Goal: Obtain resource: Obtain resource

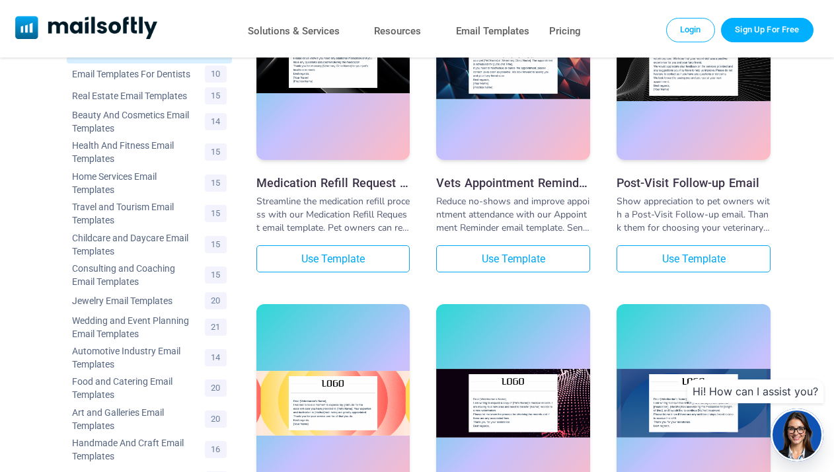
scroll to position [545, 0]
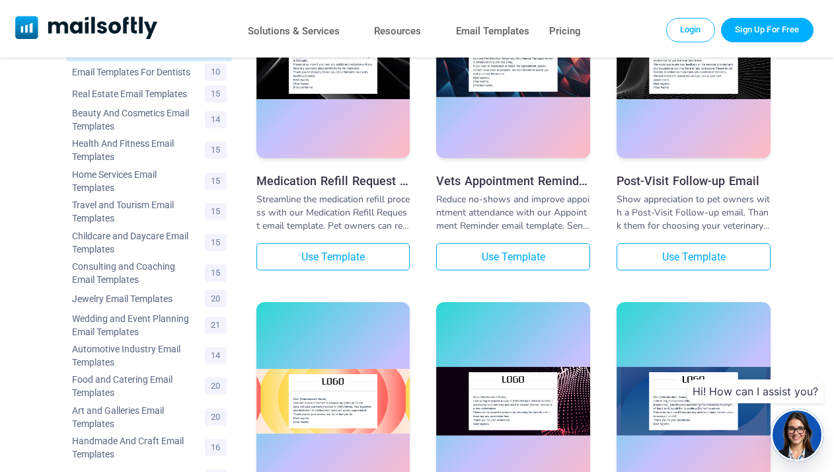
click at [689, 181] on h3 "Post-Visit Follow-up Email" at bounding box center [694, 181] width 154 height 14
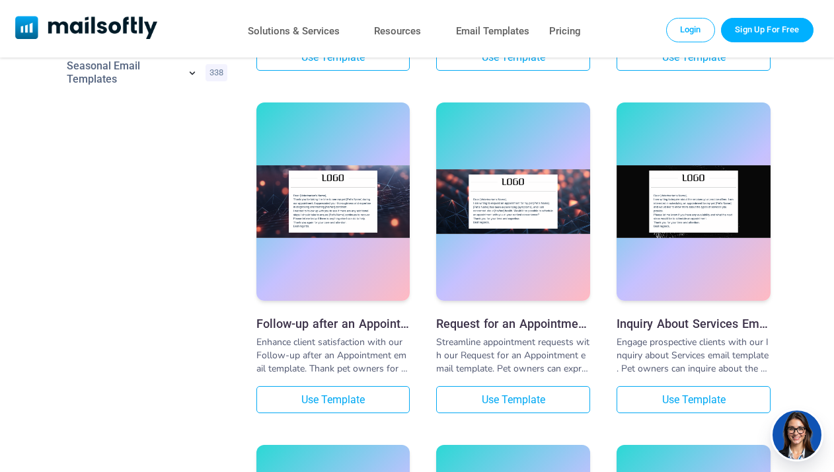
scroll to position [1088, 0]
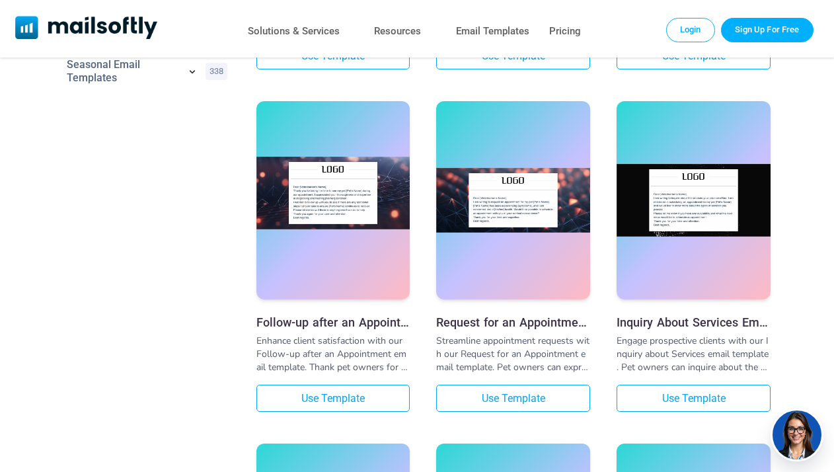
click at [350, 208] on img at bounding box center [333, 193] width 154 height 73
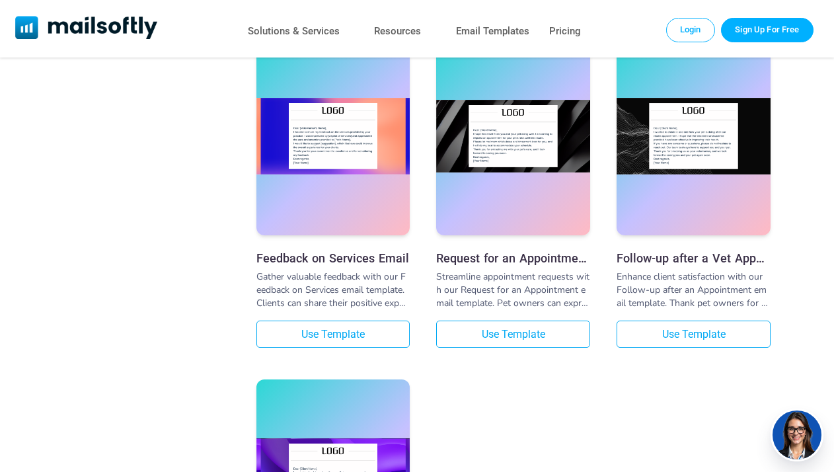
scroll to position [1515, 0]
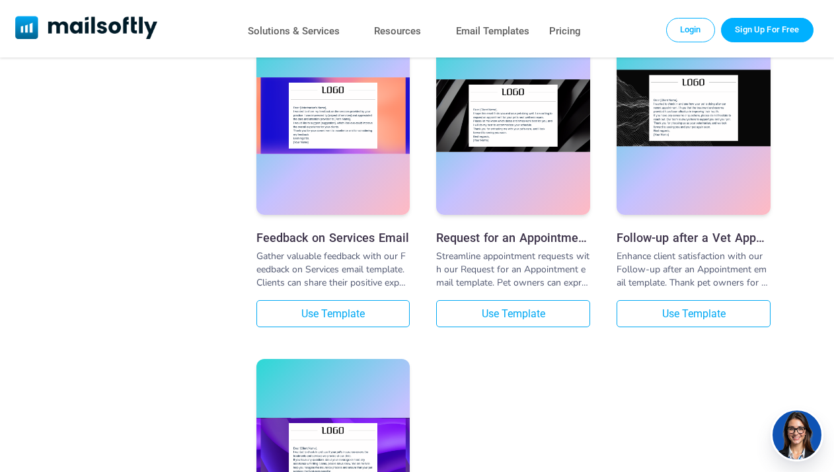
click at [644, 178] on div at bounding box center [694, 116] width 154 height 198
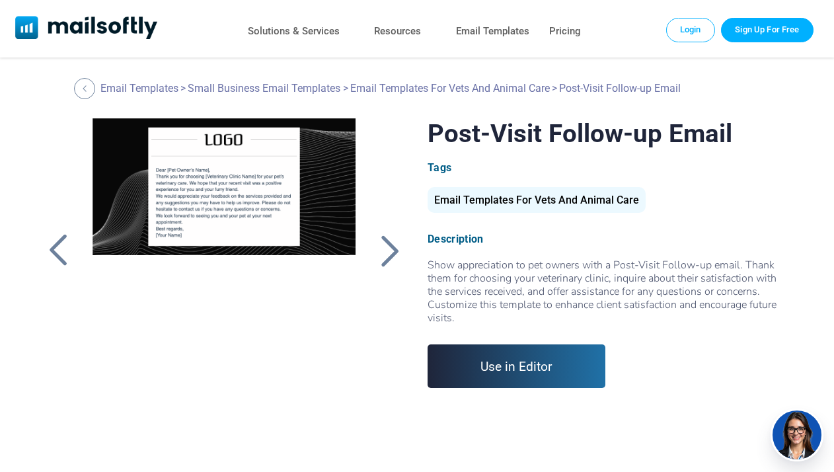
click at [168, 204] on div at bounding box center [224, 283] width 292 height 330
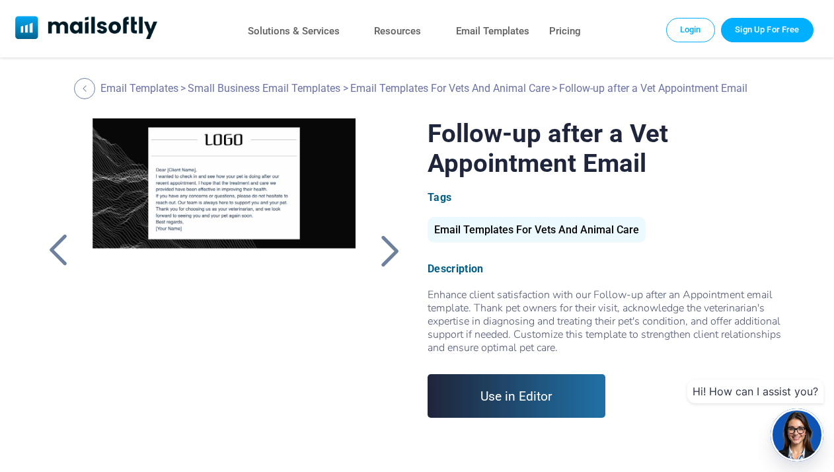
click at [344, 155] on div at bounding box center [224, 283] width 292 height 330
